Goal: Task Accomplishment & Management: Manage account settings

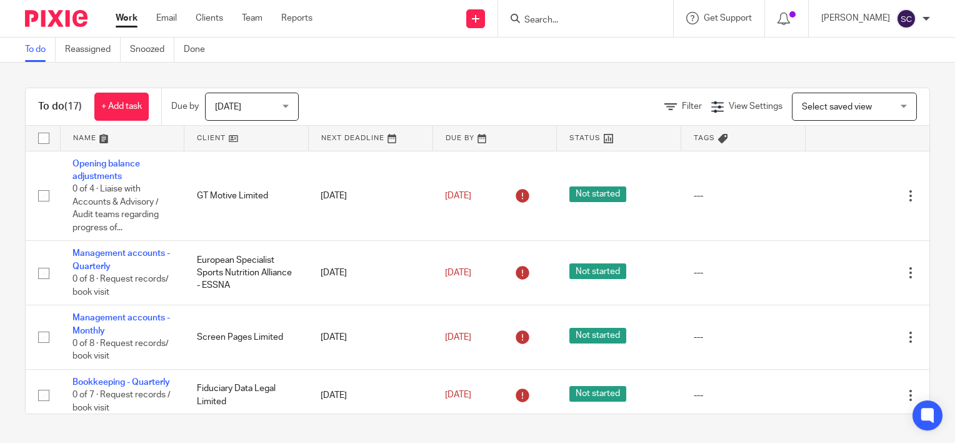
click at [623, 23] on input "Search" at bounding box center [579, 20] width 113 height 11
type input "3di"
click at [588, 49] on link at bounding box center [602, 48] width 163 height 19
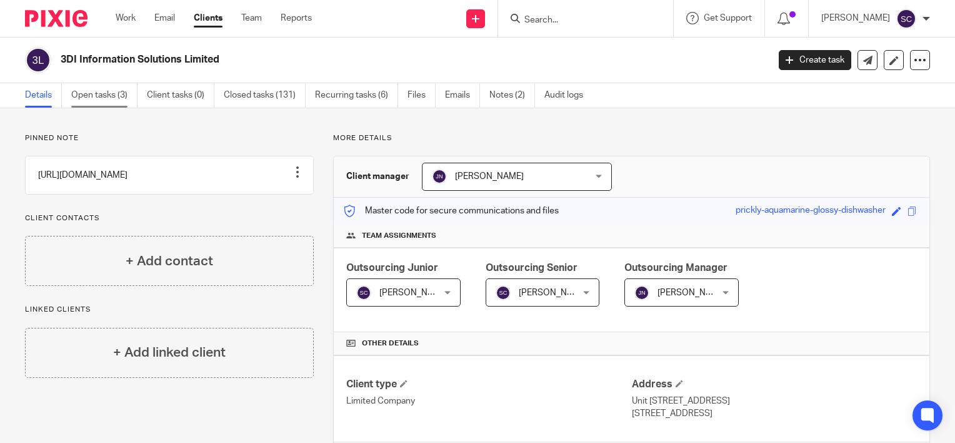
click at [114, 98] on link "Open tasks (3)" at bounding box center [104, 95] width 66 height 24
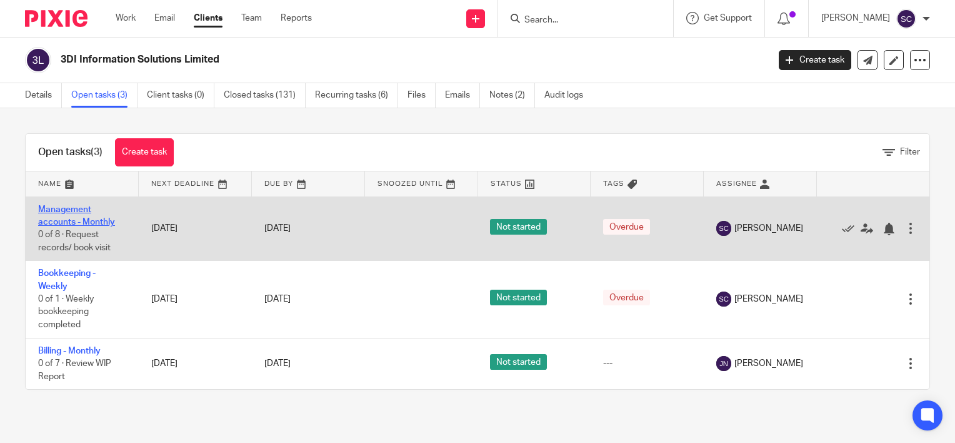
click at [78, 219] on link "Management accounts - Monthly" at bounding box center [76, 215] width 77 height 21
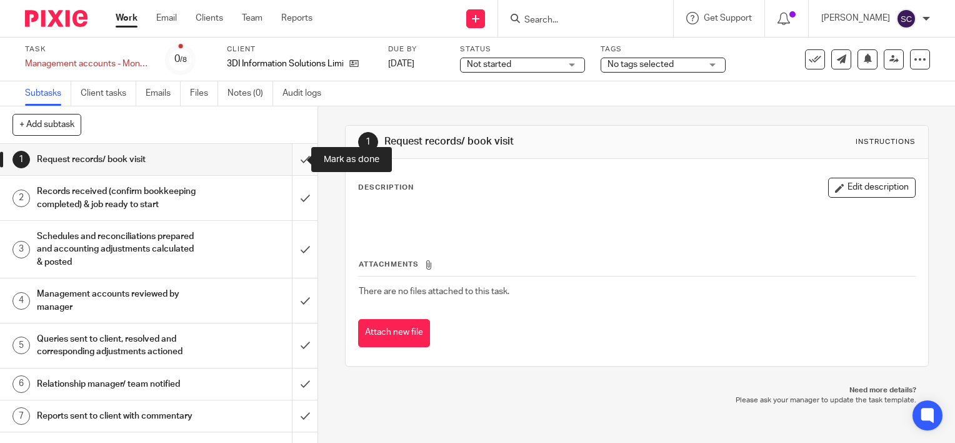
click at [298, 158] on input "submit" at bounding box center [159, 159] width 318 height 31
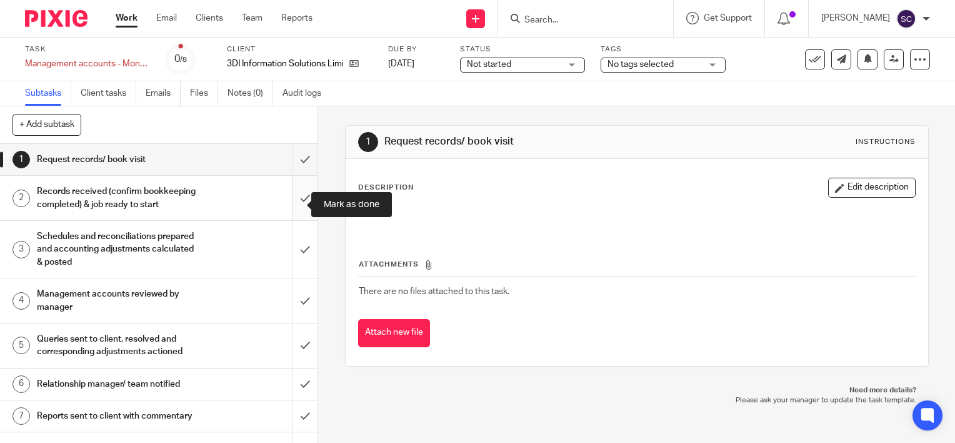
click at [298, 183] on input "submit" at bounding box center [159, 198] width 318 height 44
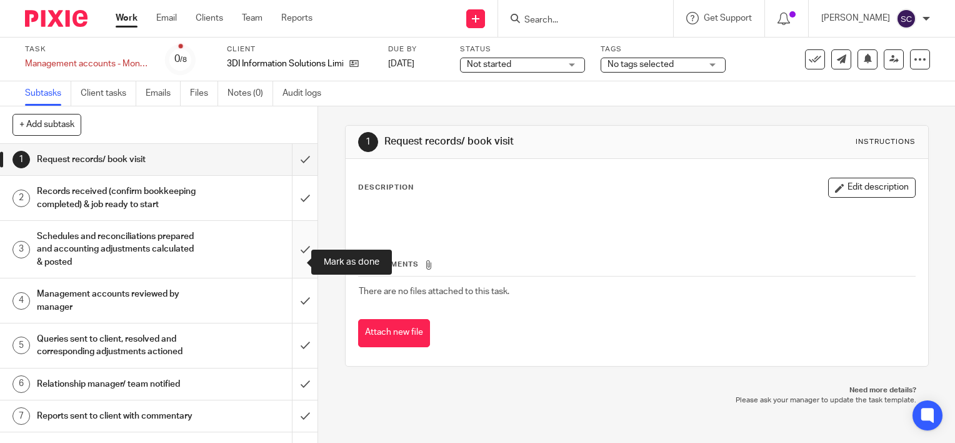
click at [292, 278] on input "submit" at bounding box center [159, 249] width 318 height 57
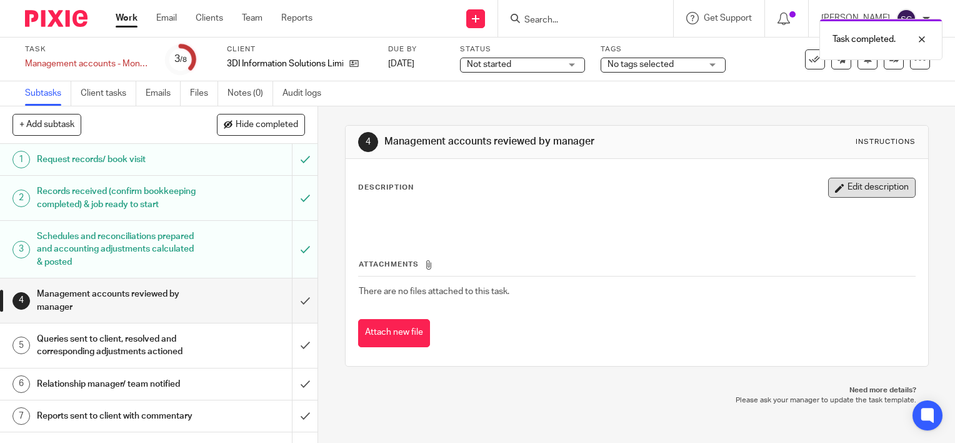
click at [828, 193] on button "Edit description" at bounding box center [872, 188] width 88 height 20
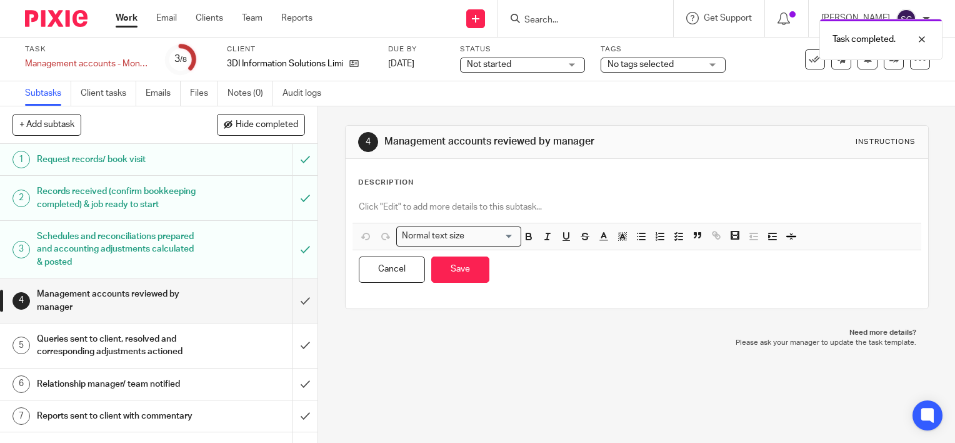
click at [663, 208] on p at bounding box center [637, 207] width 556 height 13
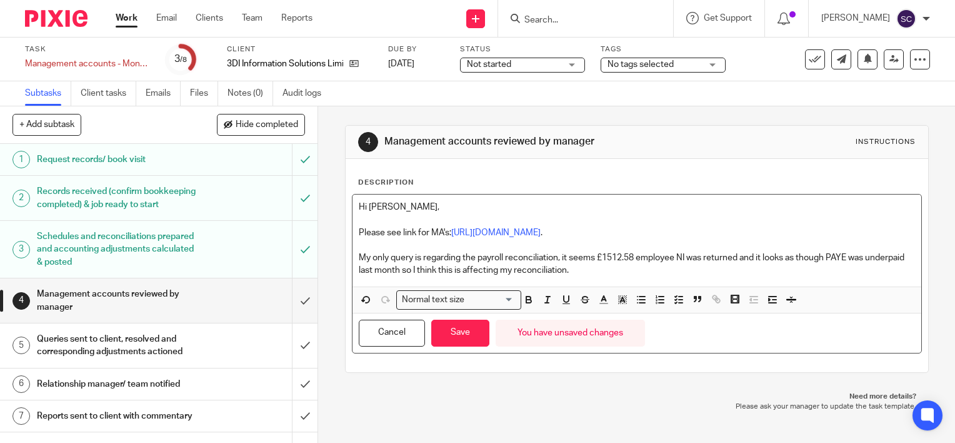
click at [558, 258] on p "My only query is regarding the payroll reconciliation, it seems £1512.58 employ…" at bounding box center [637, 264] width 556 height 26
click at [467, 337] on button "Save" at bounding box center [460, 333] width 58 height 27
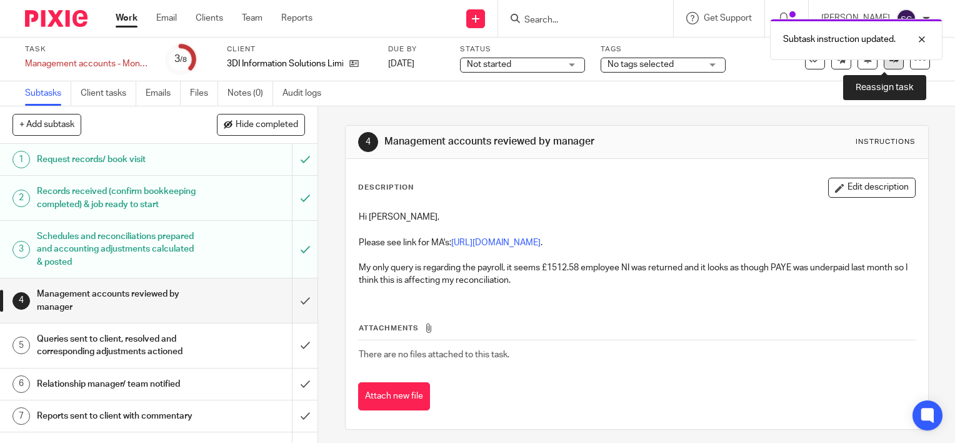
click at [884, 66] on link at bounding box center [894, 59] width 20 height 20
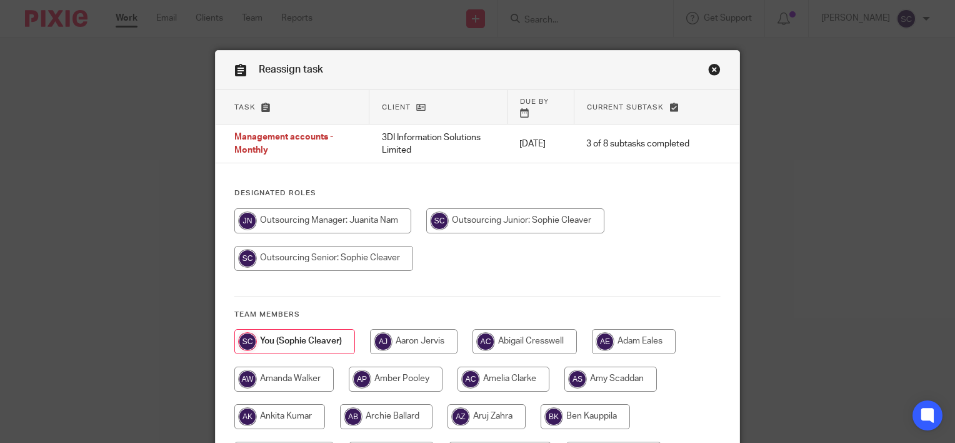
click at [712, 74] on link "Close this dialog window" at bounding box center [714, 71] width 13 height 17
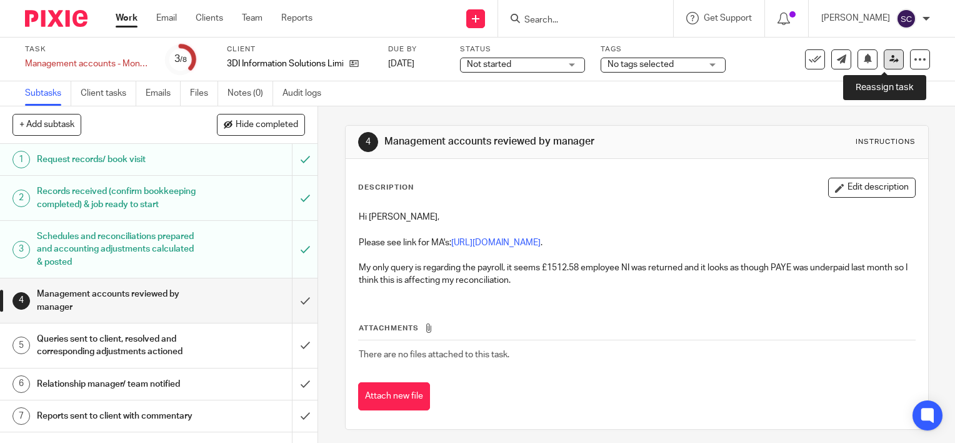
click at [890, 63] on icon at bounding box center [894, 58] width 9 height 9
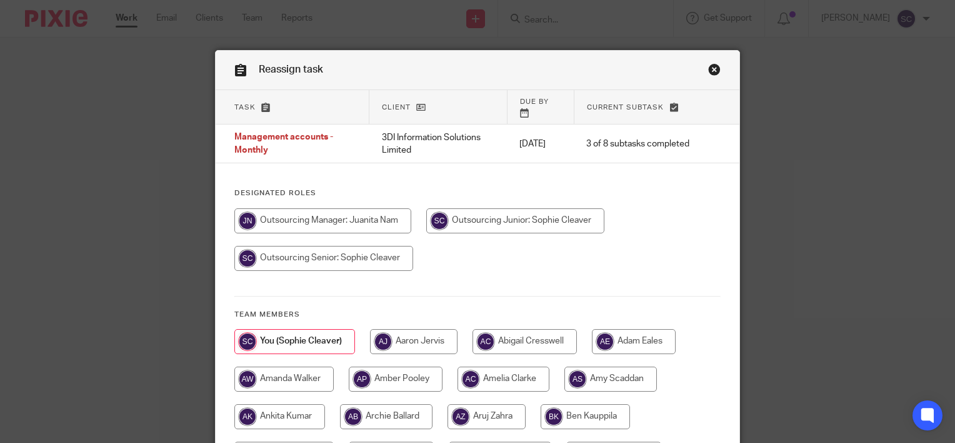
click at [367, 208] on input "radio" at bounding box center [322, 220] width 177 height 25
radio input "true"
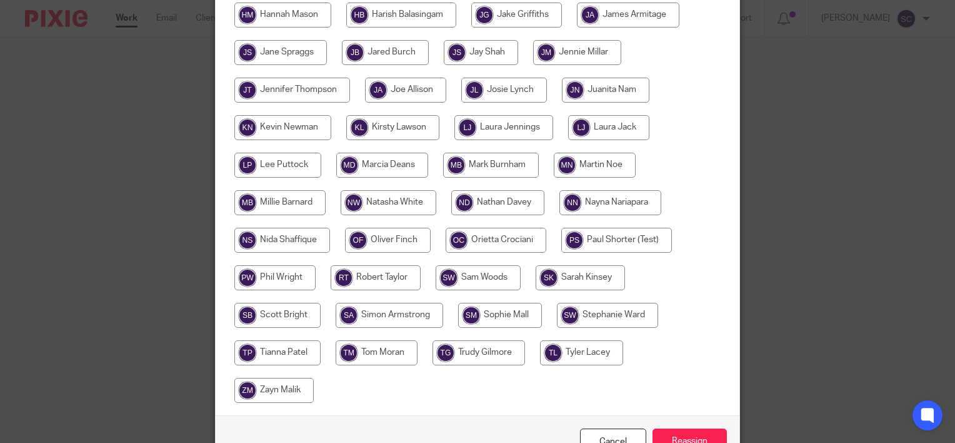
scroll to position [617, 0]
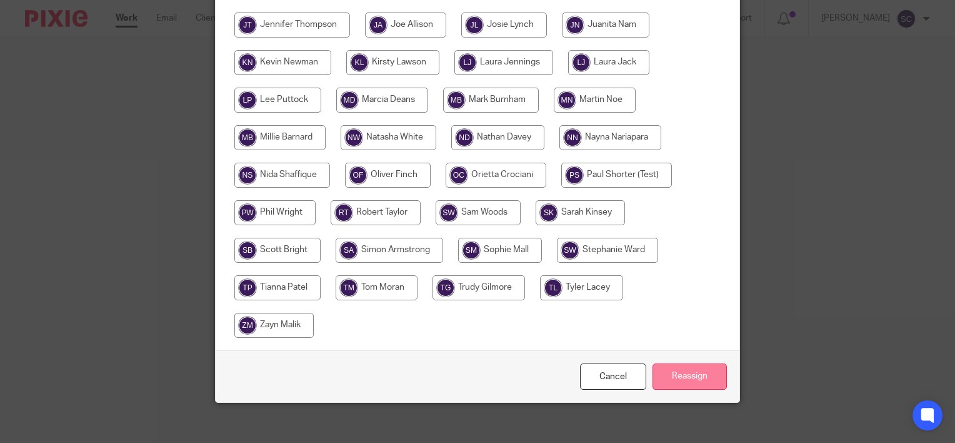
click at [705, 365] on input "Reassign" at bounding box center [690, 376] width 74 height 27
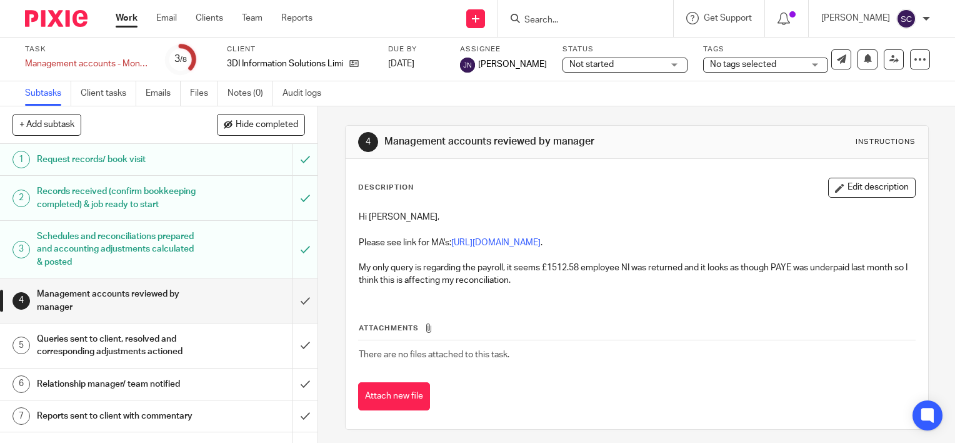
click at [578, 442] on html "Work Email Clients Team Reports Work Email Clients Team Reports Settings Send n…" at bounding box center [477, 221] width 955 height 443
